Goal: Obtain resource: Obtain resource

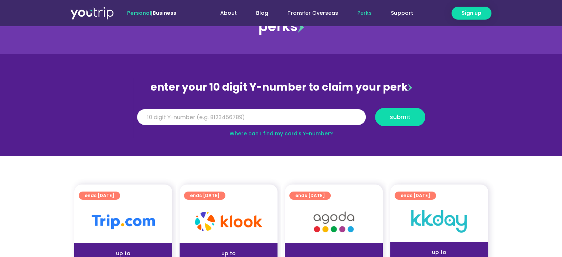
scroll to position [111, 0]
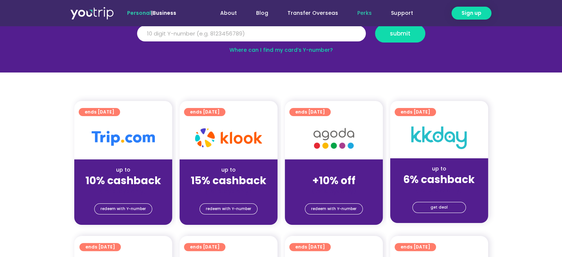
click at [12, 150] on section "ends [DATE] up to 10% cashback (for stays only) redeem with Y-number ends [DATE…" at bounding box center [281, 167] width 562 height 133
click at [163, 29] on input "Y Number" at bounding box center [251, 34] width 229 height 16
type input "8110333014"
click at [396, 38] on button "submit" at bounding box center [400, 33] width 50 height 18
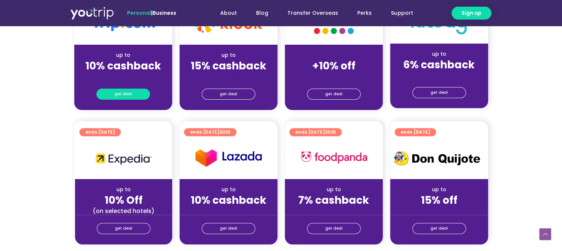
scroll to position [222, 0]
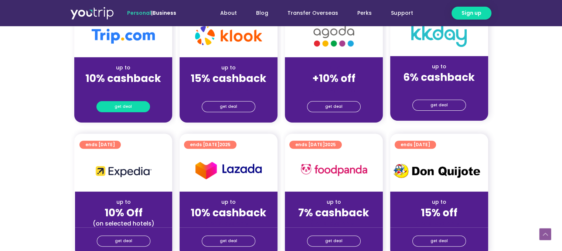
click at [119, 106] on span "get deal" at bounding box center [123, 107] width 17 height 10
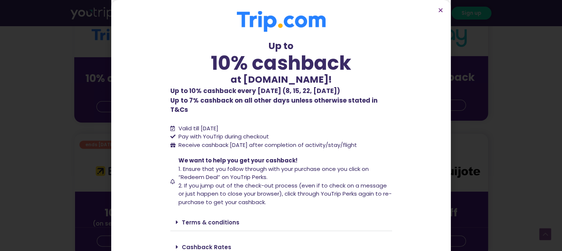
scroll to position [21, 0]
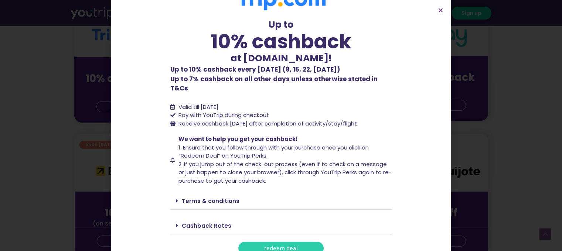
click at [251, 242] on link "redeem deal" at bounding box center [280, 248] width 85 height 13
